Goal: Transaction & Acquisition: Subscribe to service/newsletter

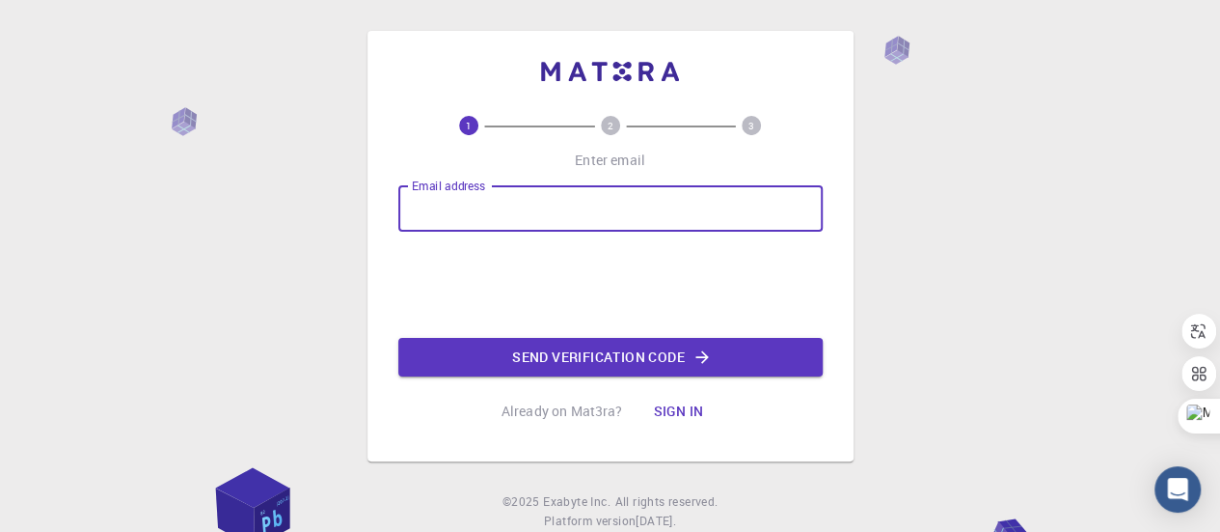
click at [575, 216] on input "Email address" at bounding box center [610, 208] width 424 height 46
type input "[EMAIL_ADDRESS][DOMAIN_NAME]"
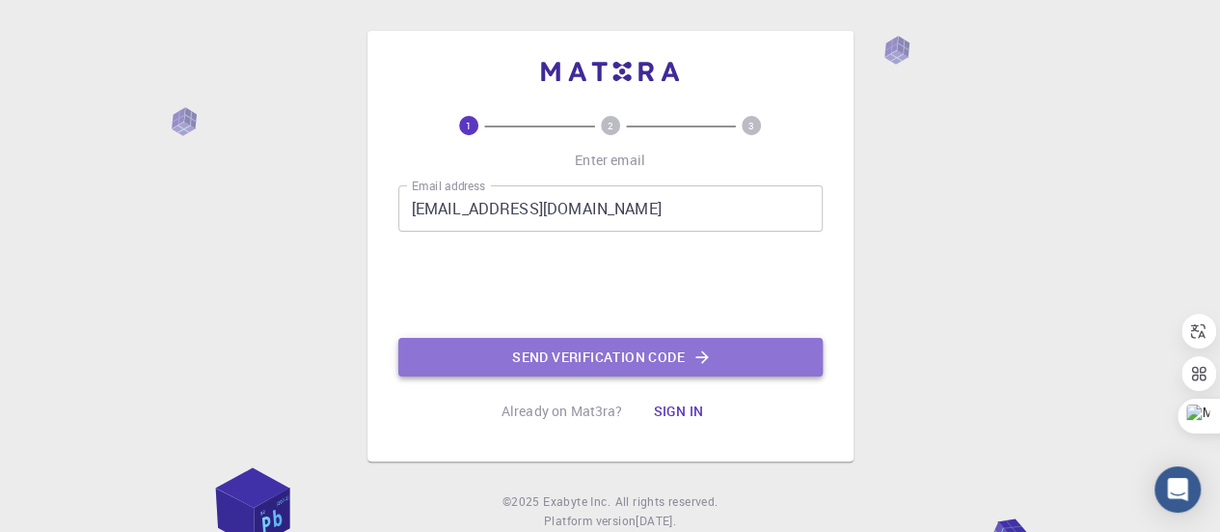
click at [610, 355] on button "Send verification code" at bounding box center [610, 357] width 424 height 39
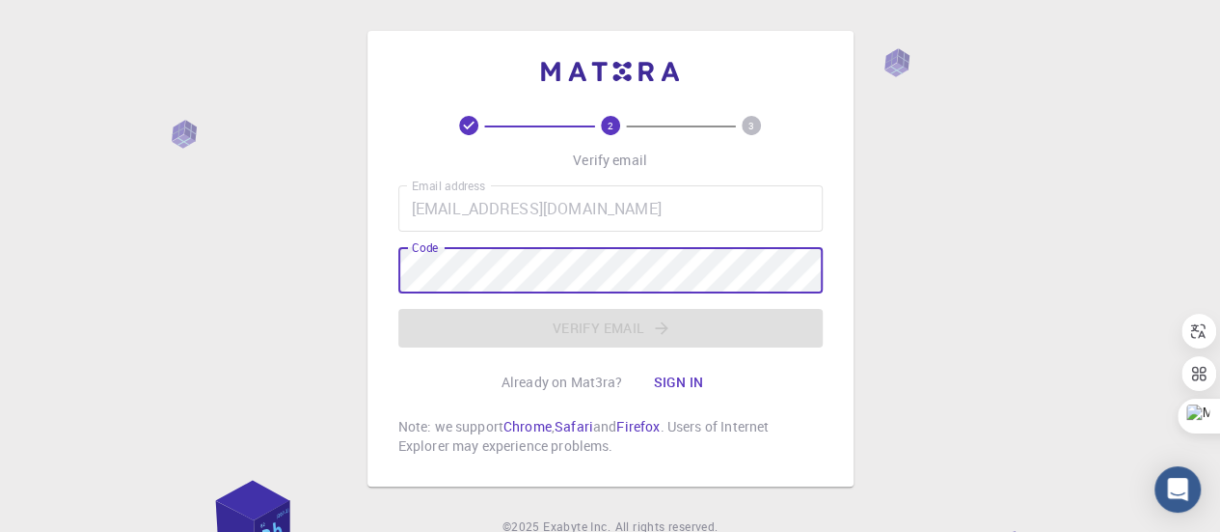
click at [477, 275] on div "Email address [EMAIL_ADDRESS][DOMAIN_NAME] Email address Code Code Verify email" at bounding box center [610, 266] width 424 height 162
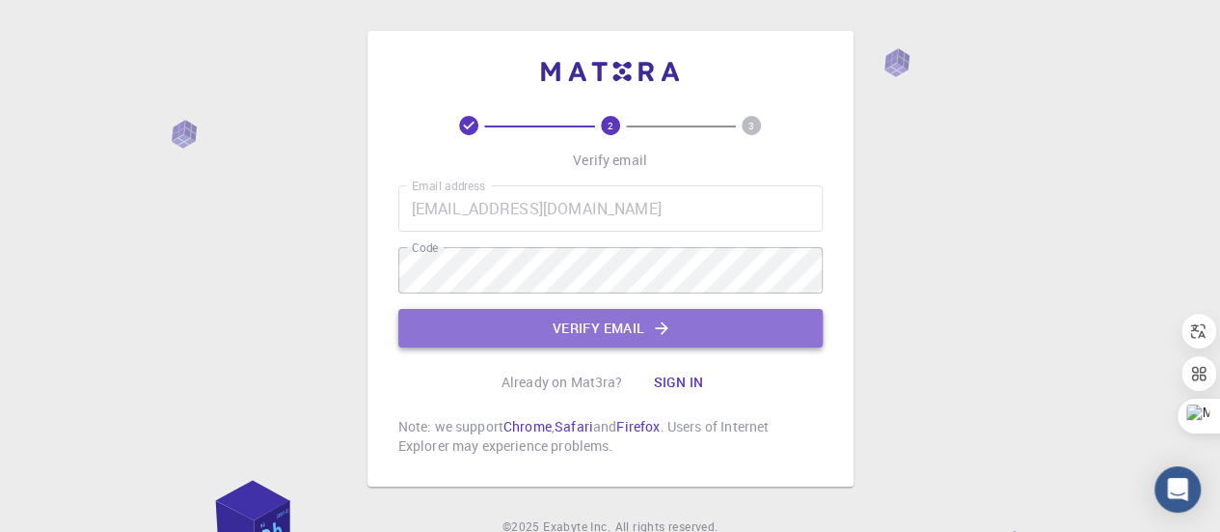
click at [582, 331] on button "Verify email" at bounding box center [610, 328] width 424 height 39
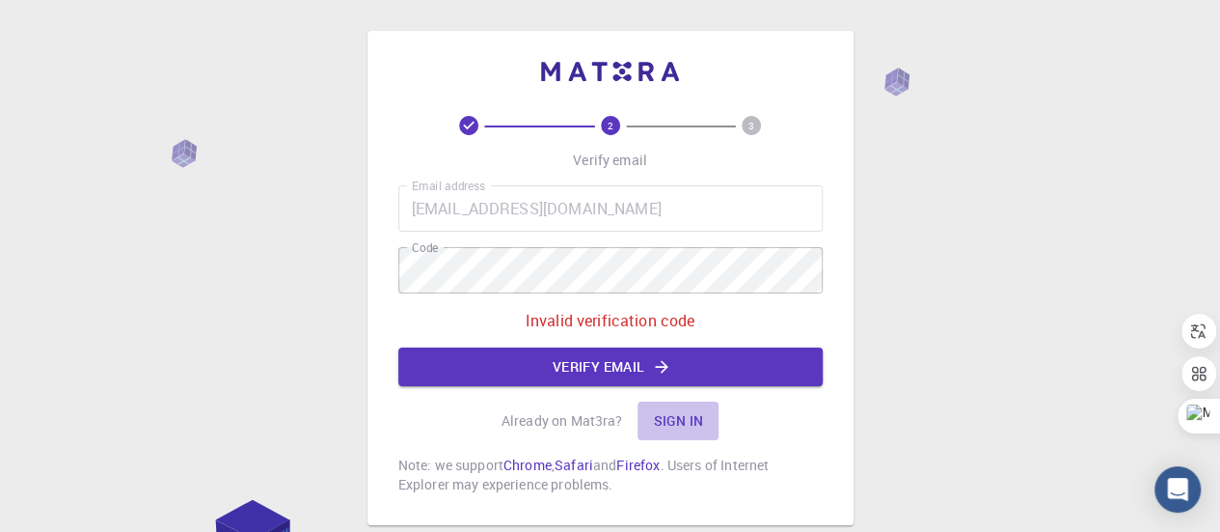
click at [683, 422] on button "Sign in" at bounding box center [678, 420] width 81 height 39
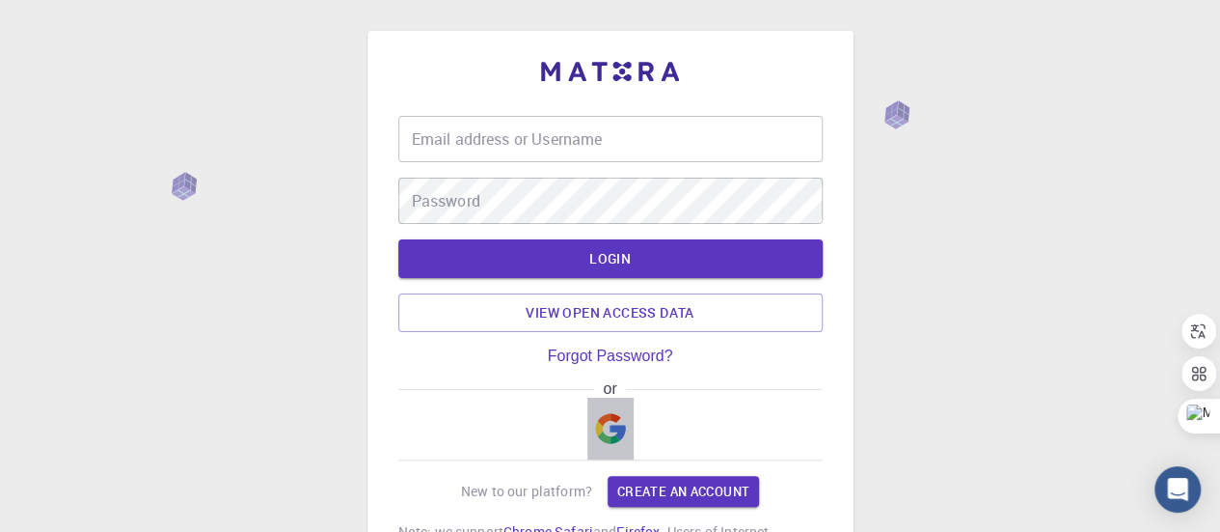
click at [620, 443] on img "button" at bounding box center [610, 428] width 31 height 31
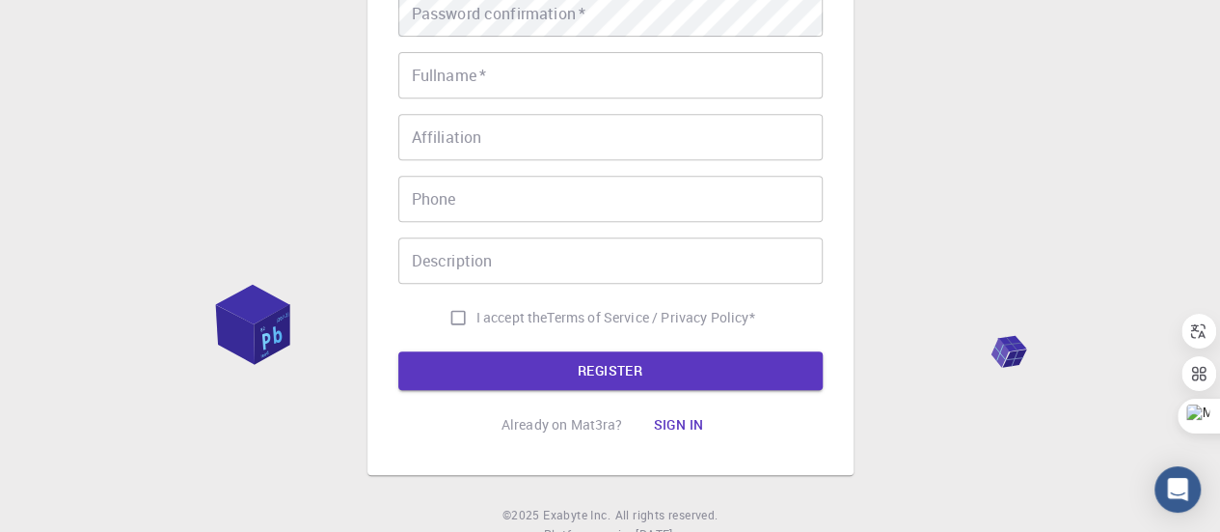
scroll to position [378, 0]
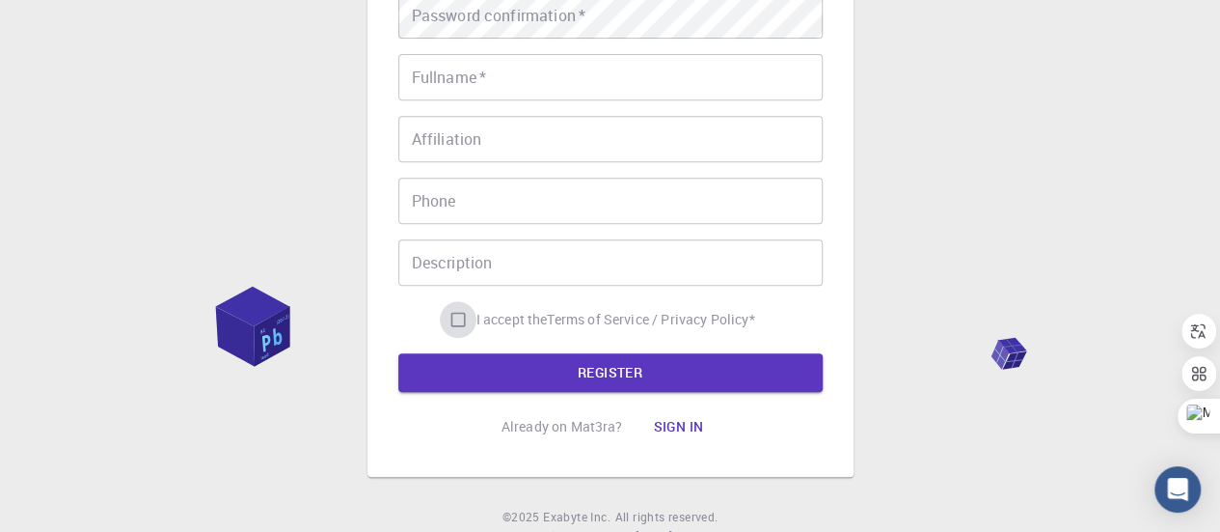
click at [455, 314] on input "I accept the Terms of Service / Privacy Policy *" at bounding box center [458, 319] width 37 height 37
checkbox input "true"
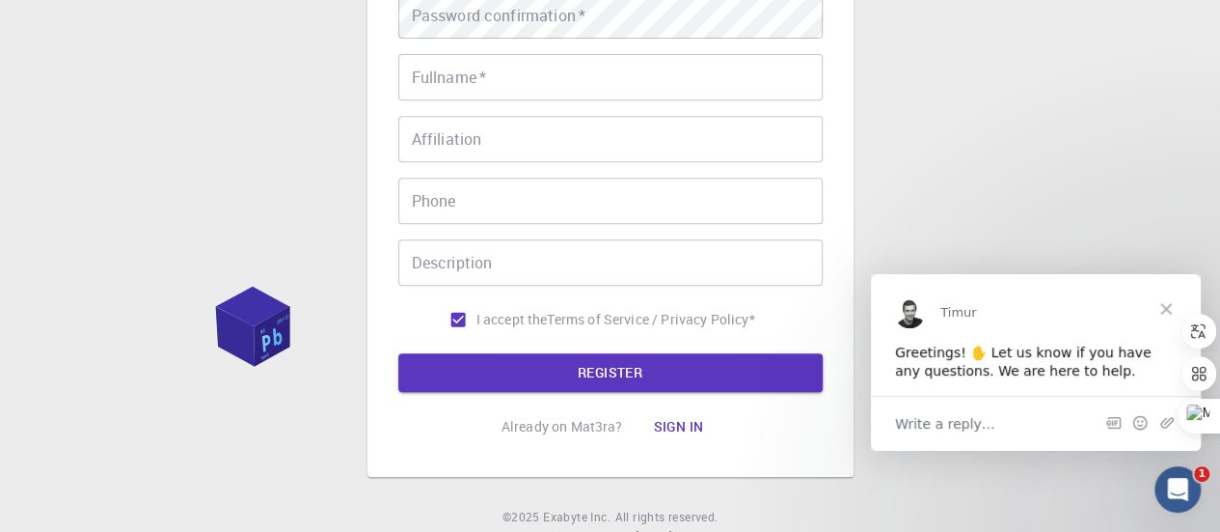
scroll to position [0, 0]
click at [1168, 307] on span "Close" at bounding box center [1166, 307] width 69 height 69
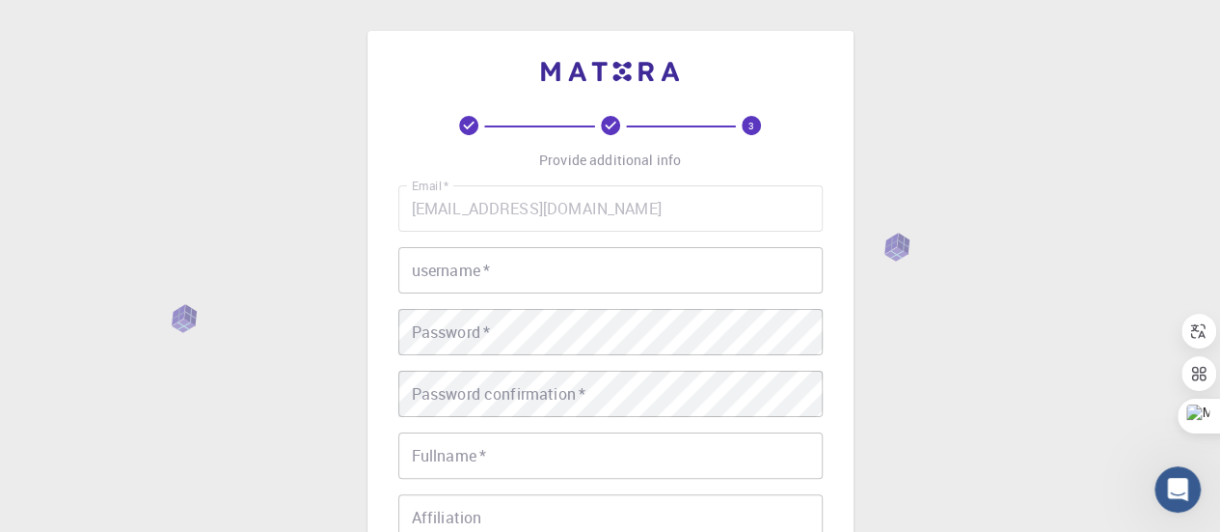
click at [895, 248] on div "3 Provide additional info Email   * [EMAIL_ADDRESS][DOMAIN_NAME] Email   * user…" at bounding box center [610, 491] width 1220 height 982
